Goal: Transaction & Acquisition: Obtain resource

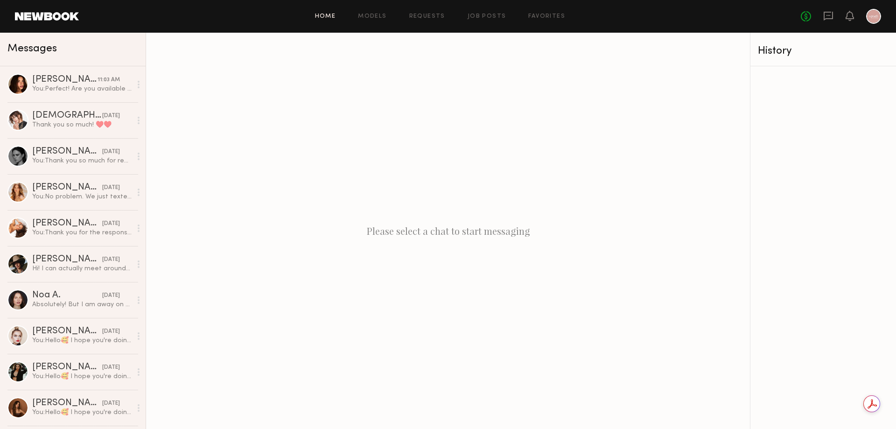
click at [321, 14] on link "Home" at bounding box center [325, 17] width 21 height 6
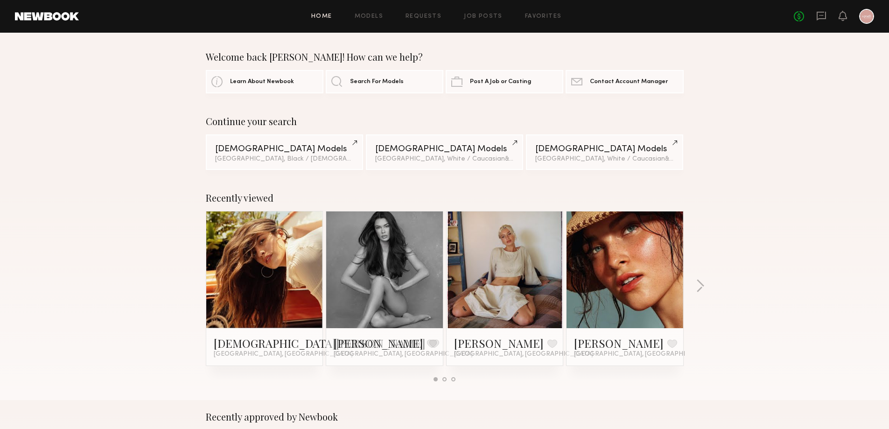
scroll to position [47, 0]
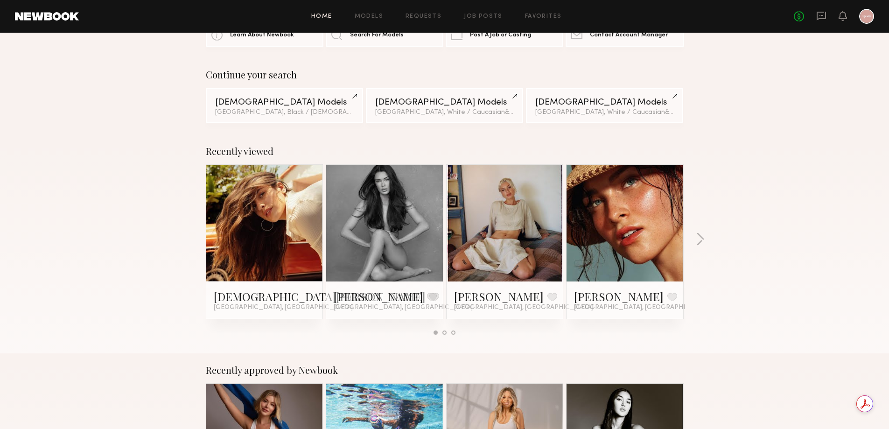
drag, startPoint x: 491, startPoint y: 294, endPoint x: 655, endPoint y: 321, distance: 166.5
drag, startPoint x: 655, startPoint y: 321, endPoint x: 719, endPoint y: 338, distance: 66.2
click at [719, 338] on div "Recently viewed Kristen J. Favorite Los Angeles, CA Jessica N. Favorite Los Ang…" at bounding box center [444, 243] width 889 height 219
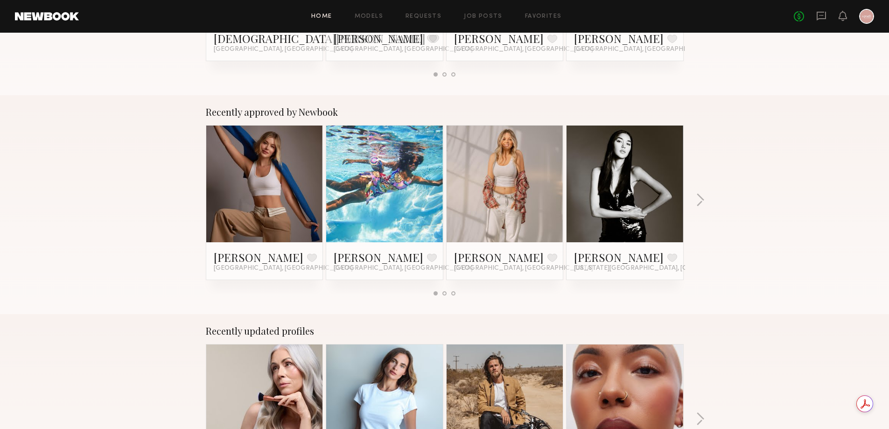
scroll to position [327, 0]
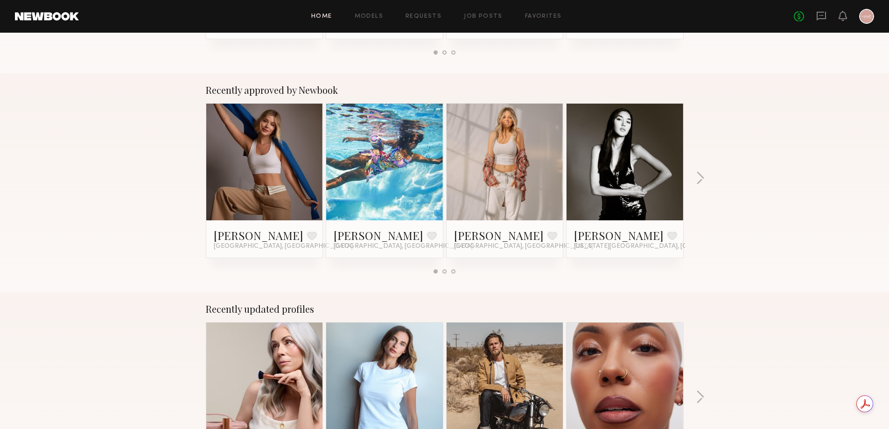
click at [708, 180] on div "Recently approved by Newbook Kristina K. Favorite Los Angeles, CA Mia H. Favori…" at bounding box center [444, 182] width 889 height 219
click at [702, 180] on button "button" at bounding box center [700, 178] width 9 height 15
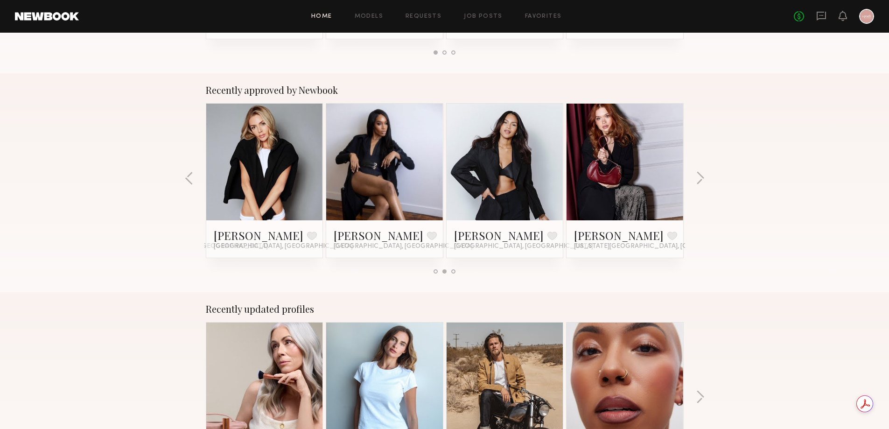
click at [707, 180] on div "Recently approved by Newbook Kristina K. Favorite Los Angeles, CA Mia H. Favori…" at bounding box center [444, 182] width 889 height 219
click at [701, 178] on button "button" at bounding box center [700, 178] width 9 height 15
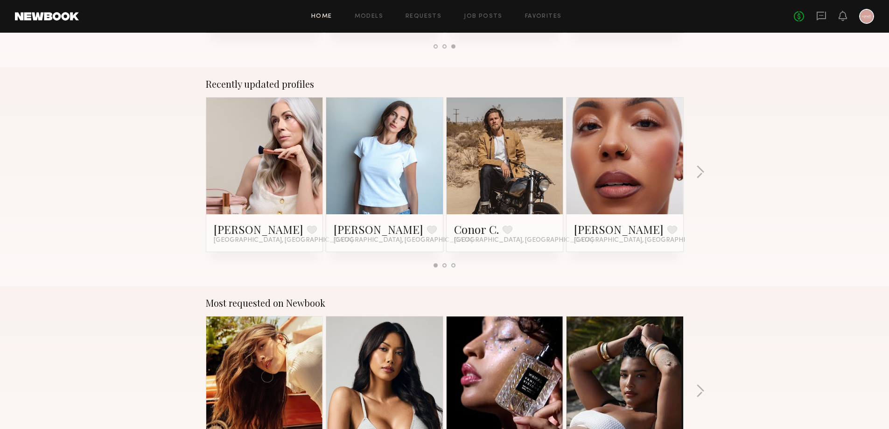
scroll to position [560, 0]
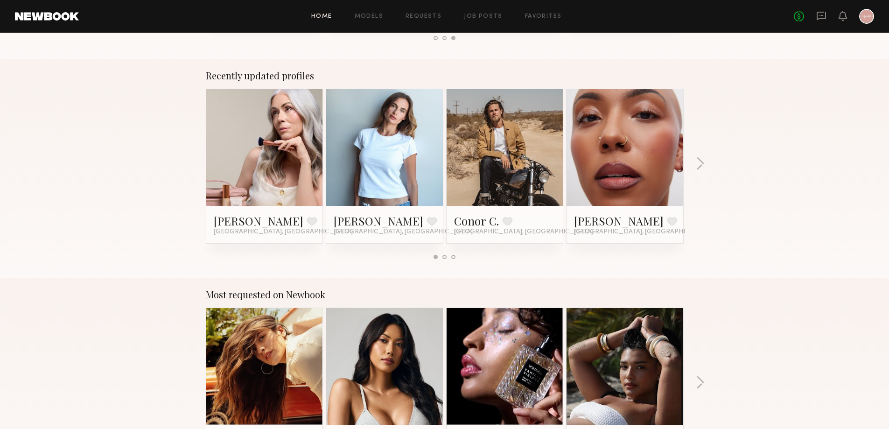
click at [700, 176] on div "Recently updated profiles Jill S. Favorite Los Angeles, CA Liv M. Favorite Los …" at bounding box center [444, 168] width 889 height 219
click at [700, 163] on button "button" at bounding box center [700, 164] width 9 height 15
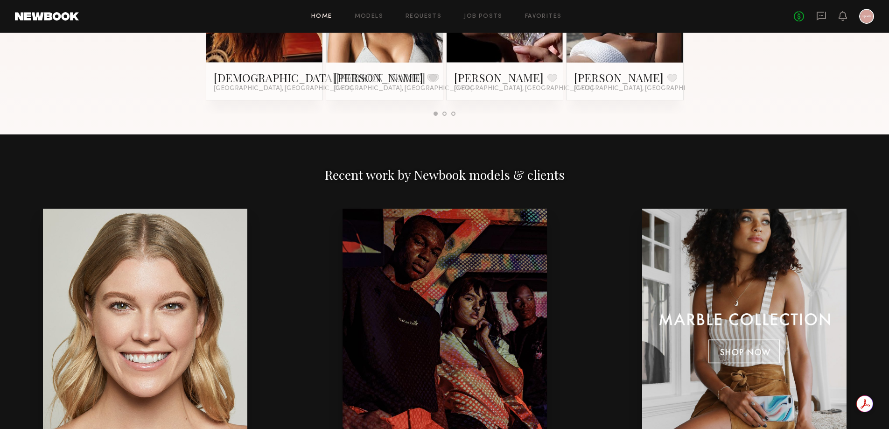
scroll to position [1027, 0]
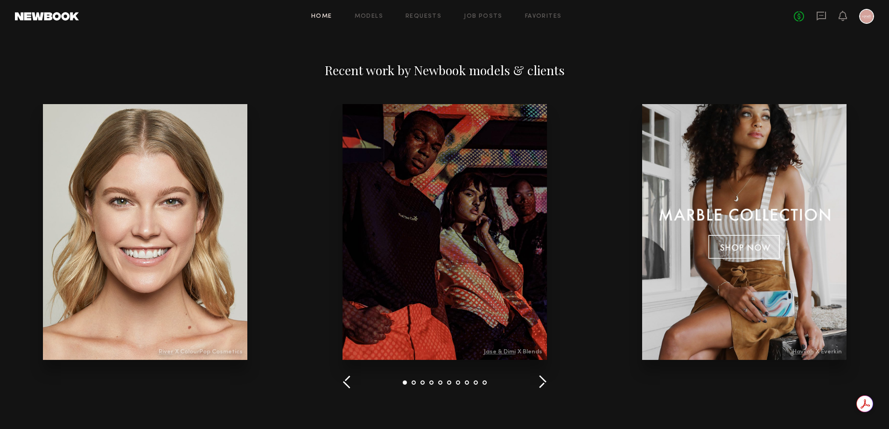
click at [545, 385] on button "button" at bounding box center [542, 382] width 9 height 15
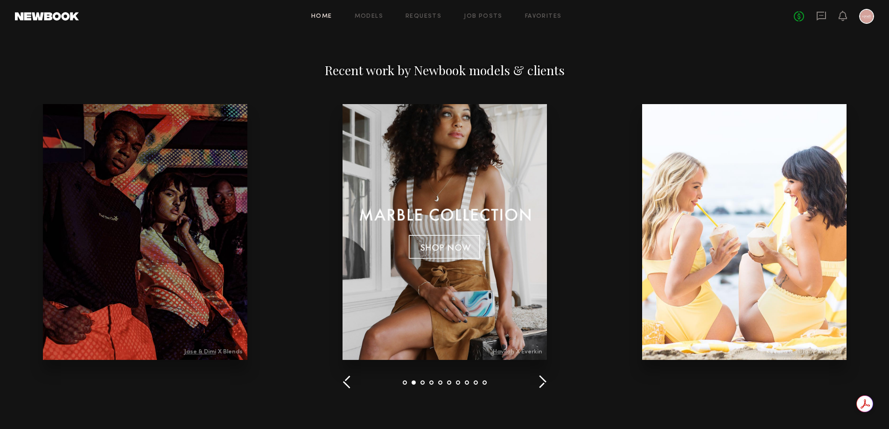
click at [545, 385] on button "button" at bounding box center [542, 382] width 9 height 15
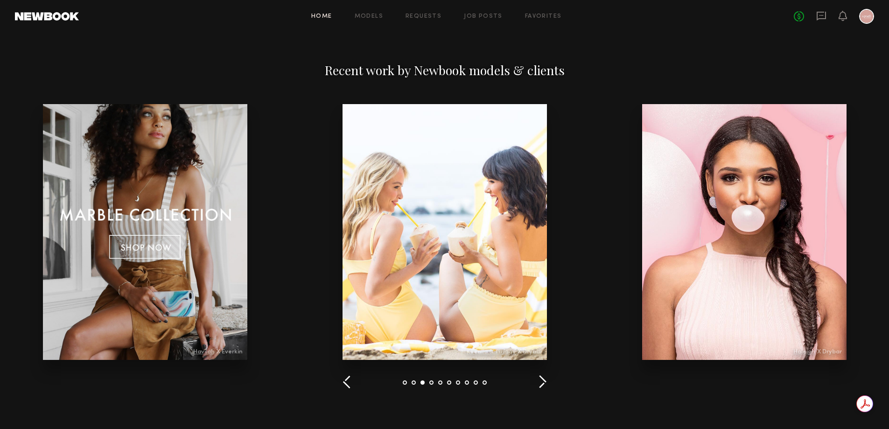
click at [545, 385] on button "button" at bounding box center [542, 382] width 9 height 15
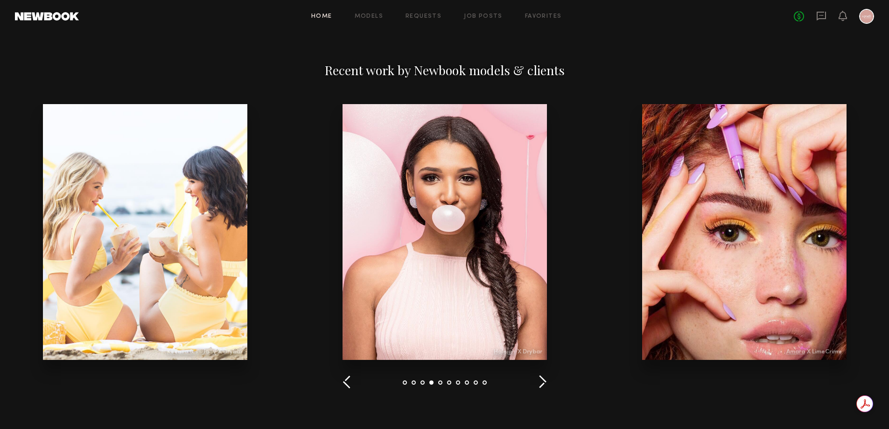
click at [545, 385] on button "button" at bounding box center [542, 382] width 9 height 15
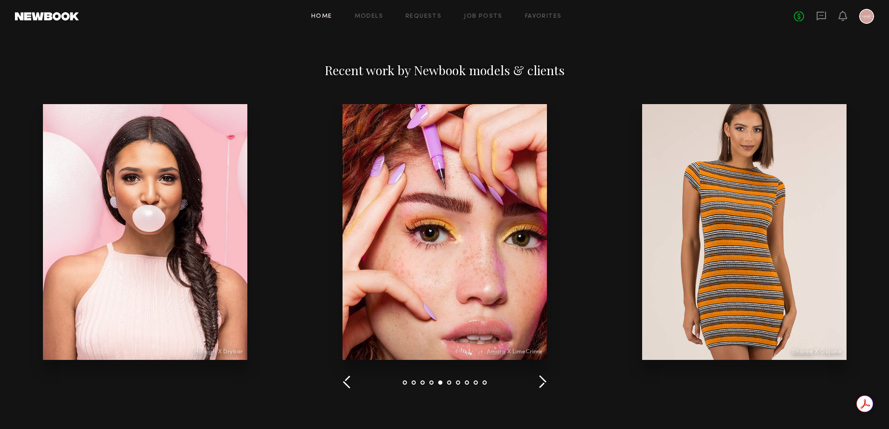
click at [545, 385] on button "button" at bounding box center [542, 382] width 9 height 15
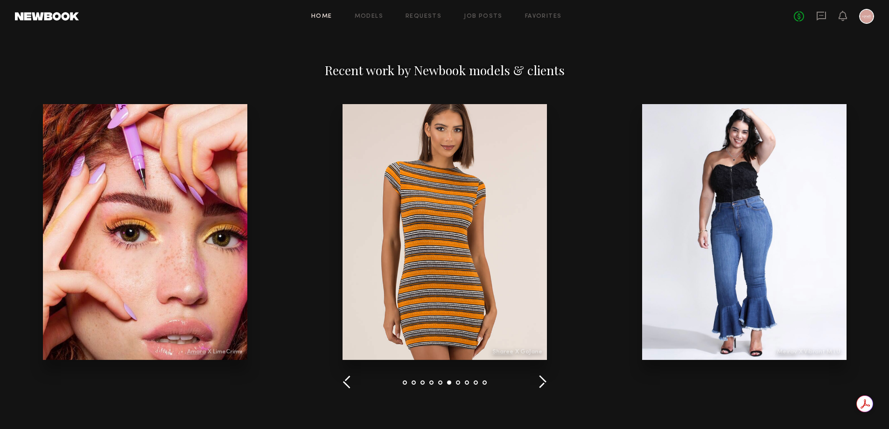
click at [545, 385] on button "button" at bounding box center [542, 382] width 9 height 15
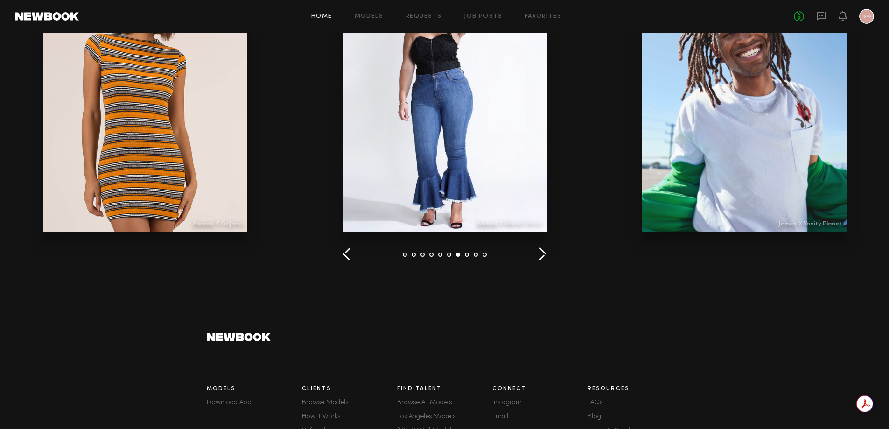
scroll to position [1045, 0]
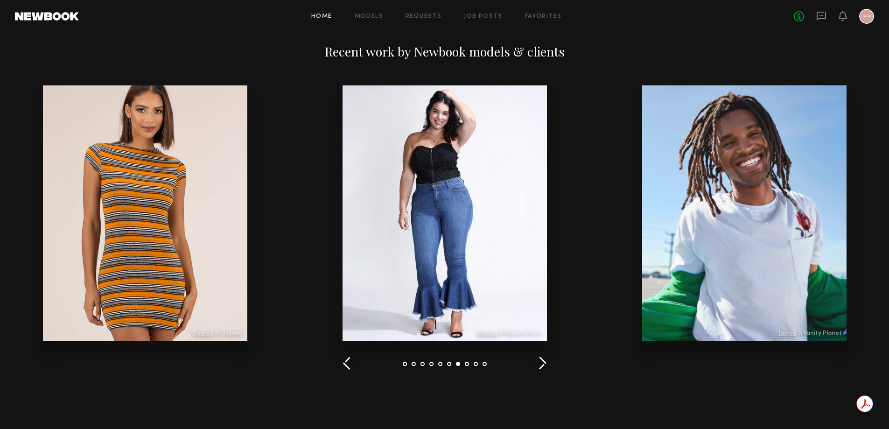
click at [549, 360] on div "Recent work by Newbook models & clients" at bounding box center [444, 206] width 889 height 391
click at [546, 360] on button "button" at bounding box center [542, 363] width 9 height 15
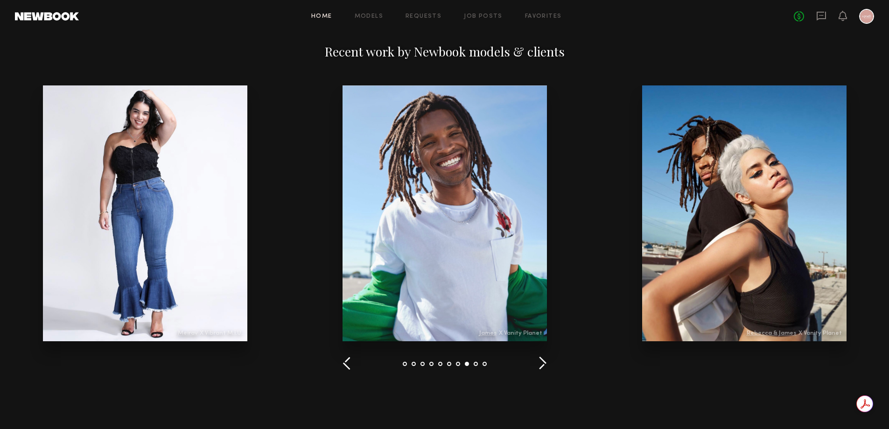
click at [545, 360] on button "button" at bounding box center [542, 363] width 9 height 15
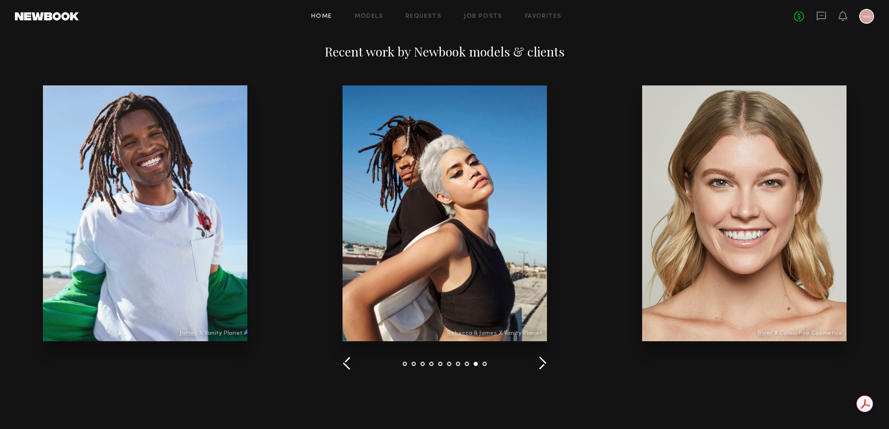
click at [545, 360] on button "button" at bounding box center [542, 363] width 9 height 15
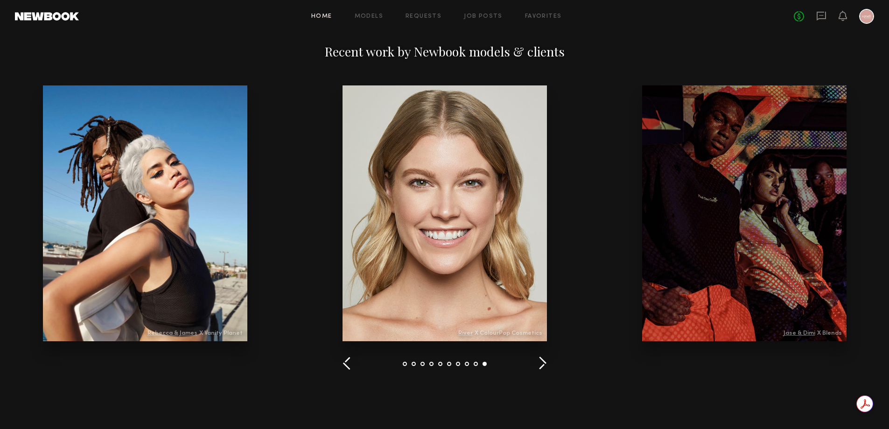
click at [389, 15] on div "Home Models Requests Job Posts Favorites Sign Out" at bounding box center [436, 17] width 715 height 6
click at [380, 14] on link "Models" at bounding box center [369, 17] width 28 height 6
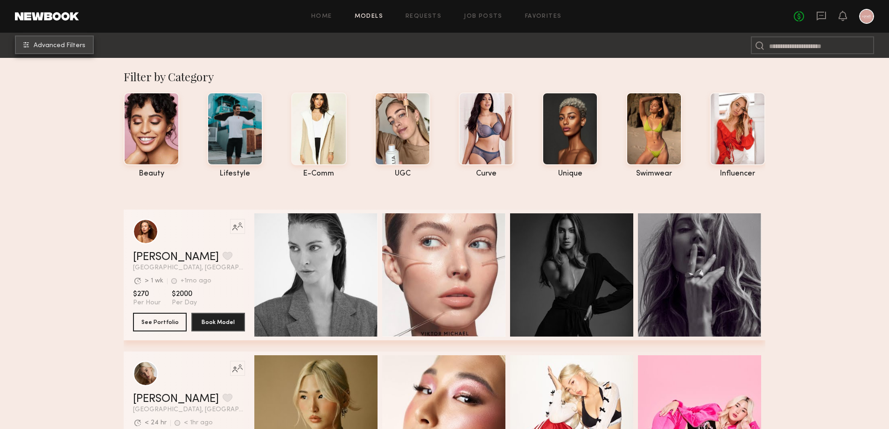
click at [61, 48] on span "Advanced Filters" at bounding box center [60, 45] width 52 height 7
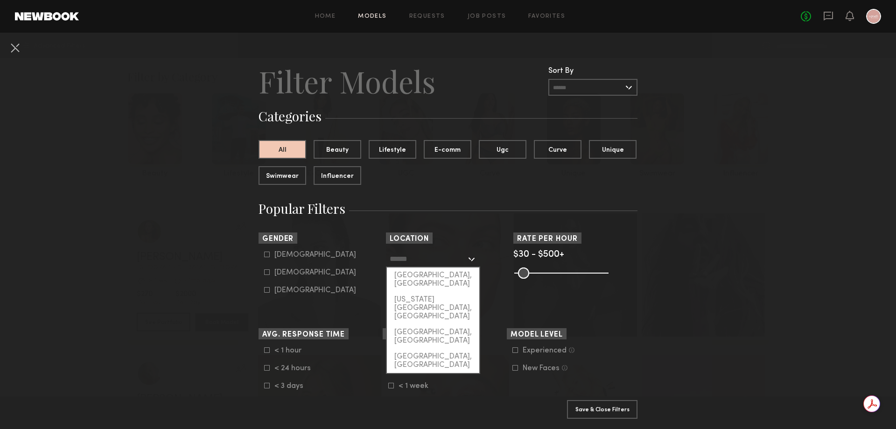
click at [459, 261] on input "text" at bounding box center [428, 259] width 77 height 16
click at [429, 272] on div "[GEOGRAPHIC_DATA], [GEOGRAPHIC_DATA]" at bounding box center [433, 279] width 92 height 24
type input "**********"
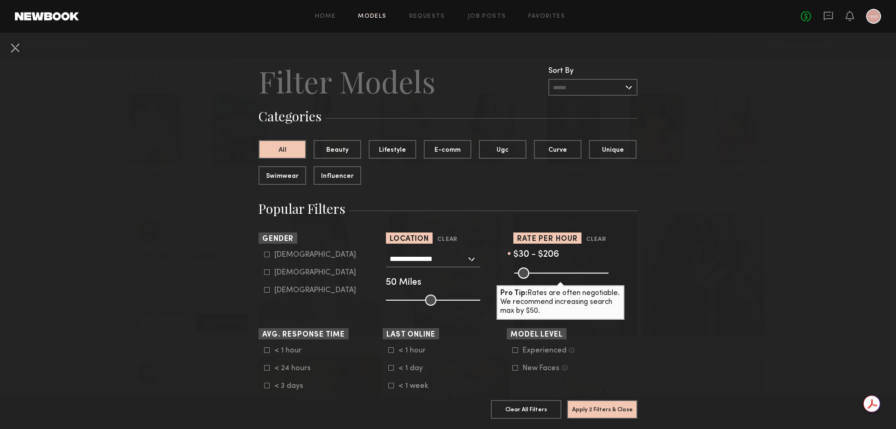
drag, startPoint x: 600, startPoint y: 271, endPoint x: 547, endPoint y: 288, distance: 55.1
type input "***"
click at [547, 279] on input "range" at bounding box center [561, 272] width 94 height 11
click at [604, 401] on button "Apply 2 Filters & Close" at bounding box center [602, 409] width 70 height 19
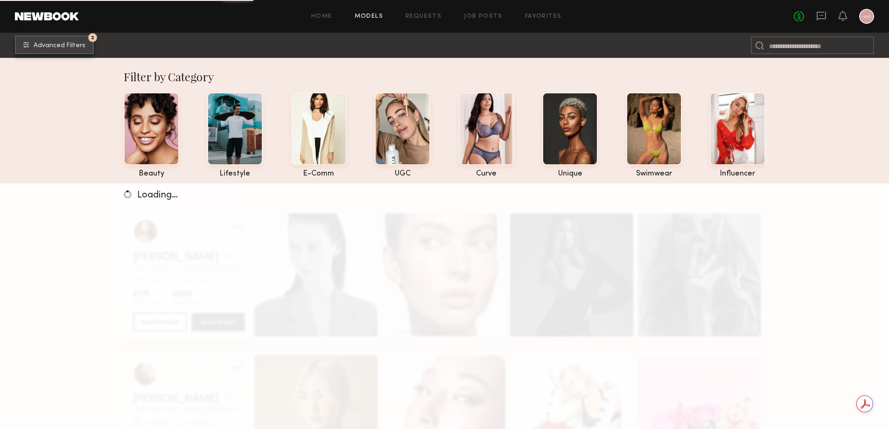
click at [47, 46] on span "Advanced Filters" at bounding box center [60, 45] width 52 height 7
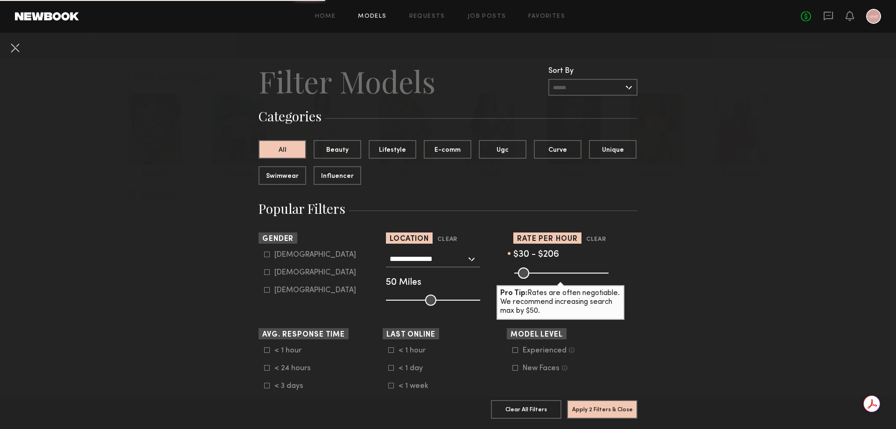
click at [269, 275] on label "Female" at bounding box center [310, 272] width 92 height 6
type input "**"
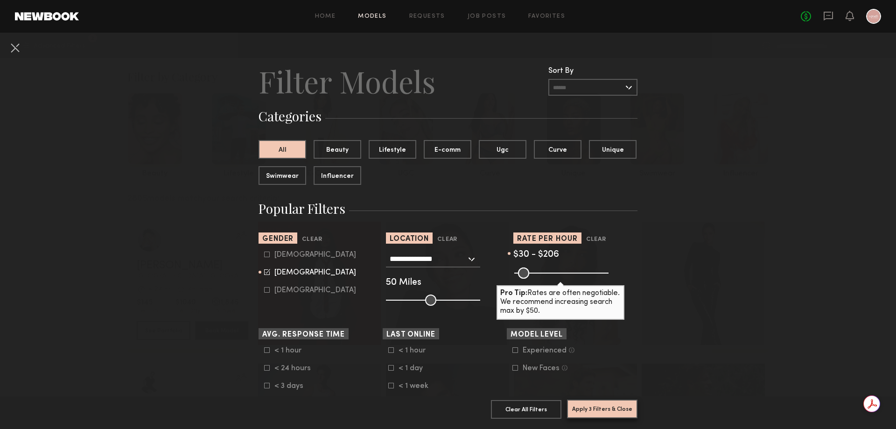
click at [625, 406] on button "Apply 3 Filters & Close" at bounding box center [602, 409] width 70 height 19
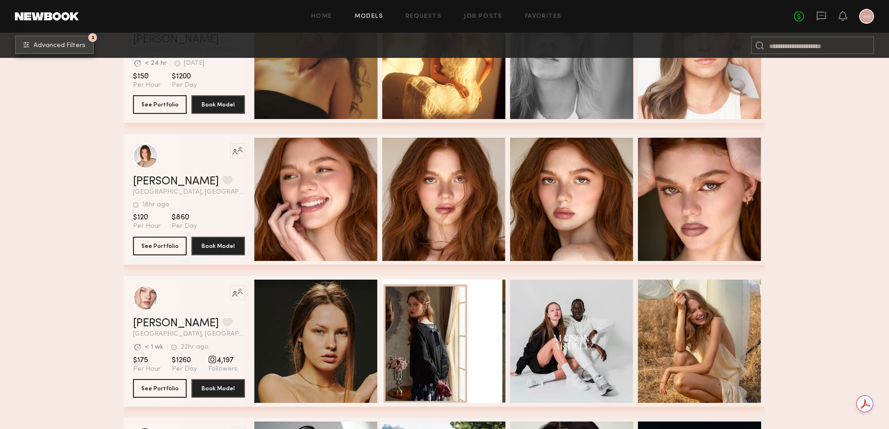
scroll to position [840, 0]
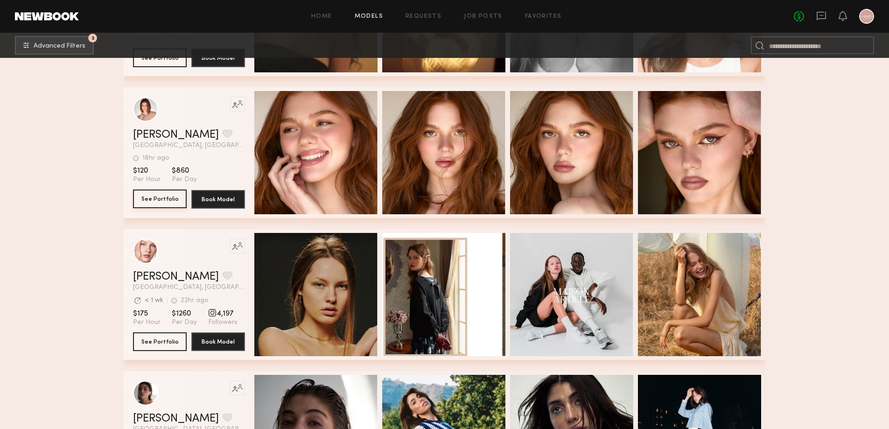
click at [171, 203] on button "See Portfolio" at bounding box center [160, 198] width 54 height 19
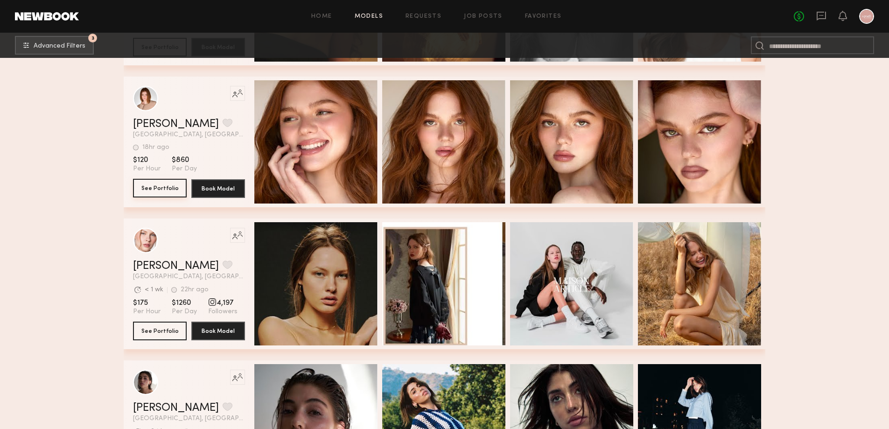
scroll to position [933, 0]
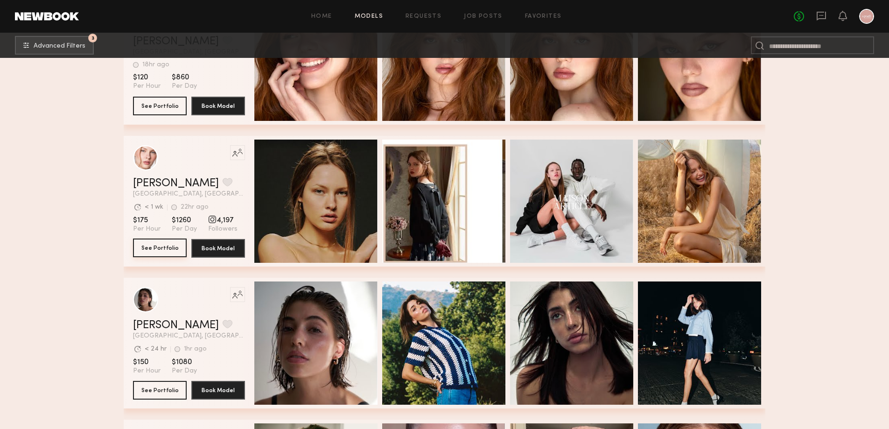
click at [156, 253] on button "See Portfolio" at bounding box center [160, 248] width 54 height 19
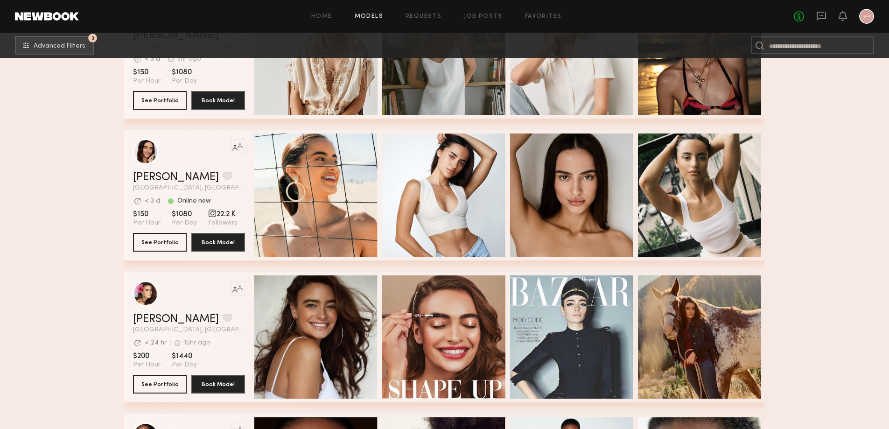
scroll to position [4436, 0]
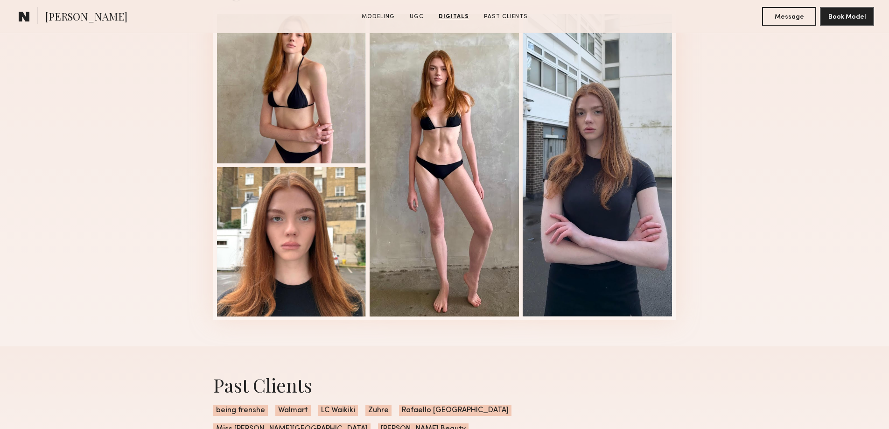
scroll to position [1727, 0]
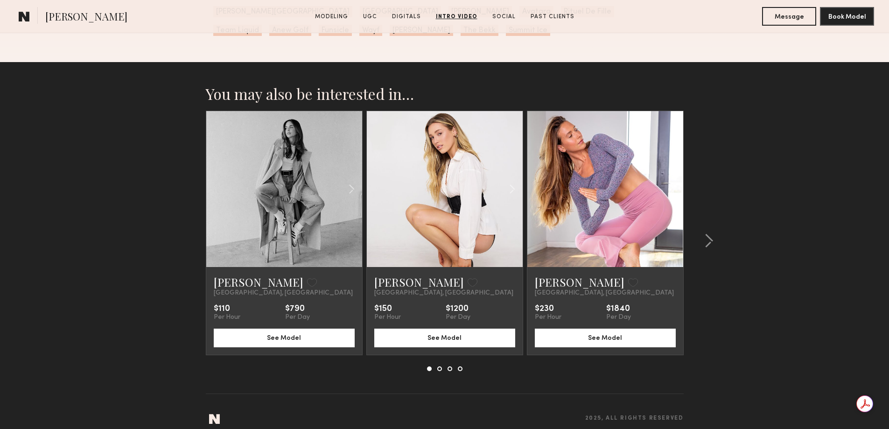
scroll to position [3064, 0]
